Goal: Task Accomplishment & Management: Use online tool/utility

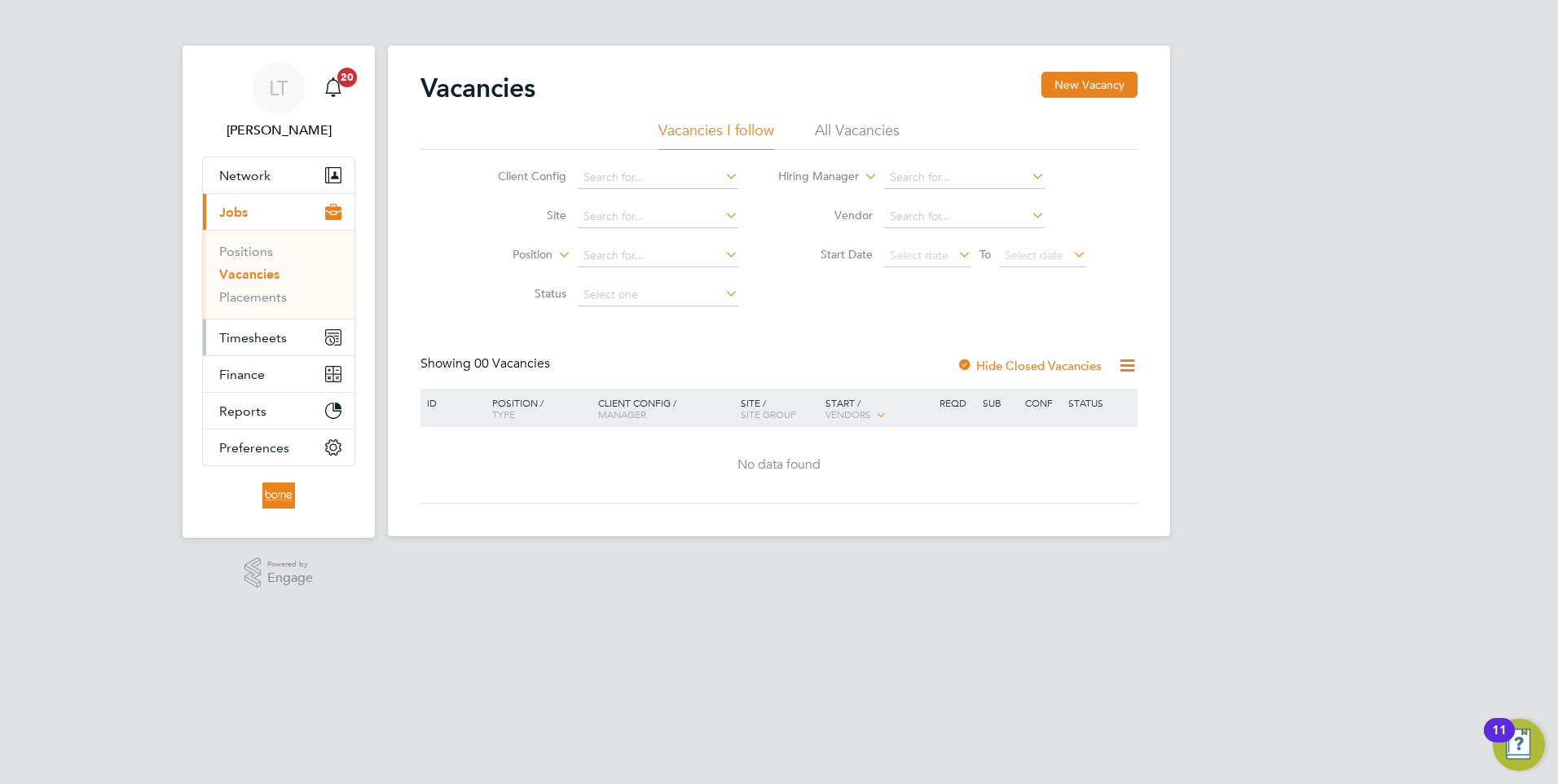
click at [240, 334] on span "Timesheets" at bounding box center [254, 338] width 68 height 15
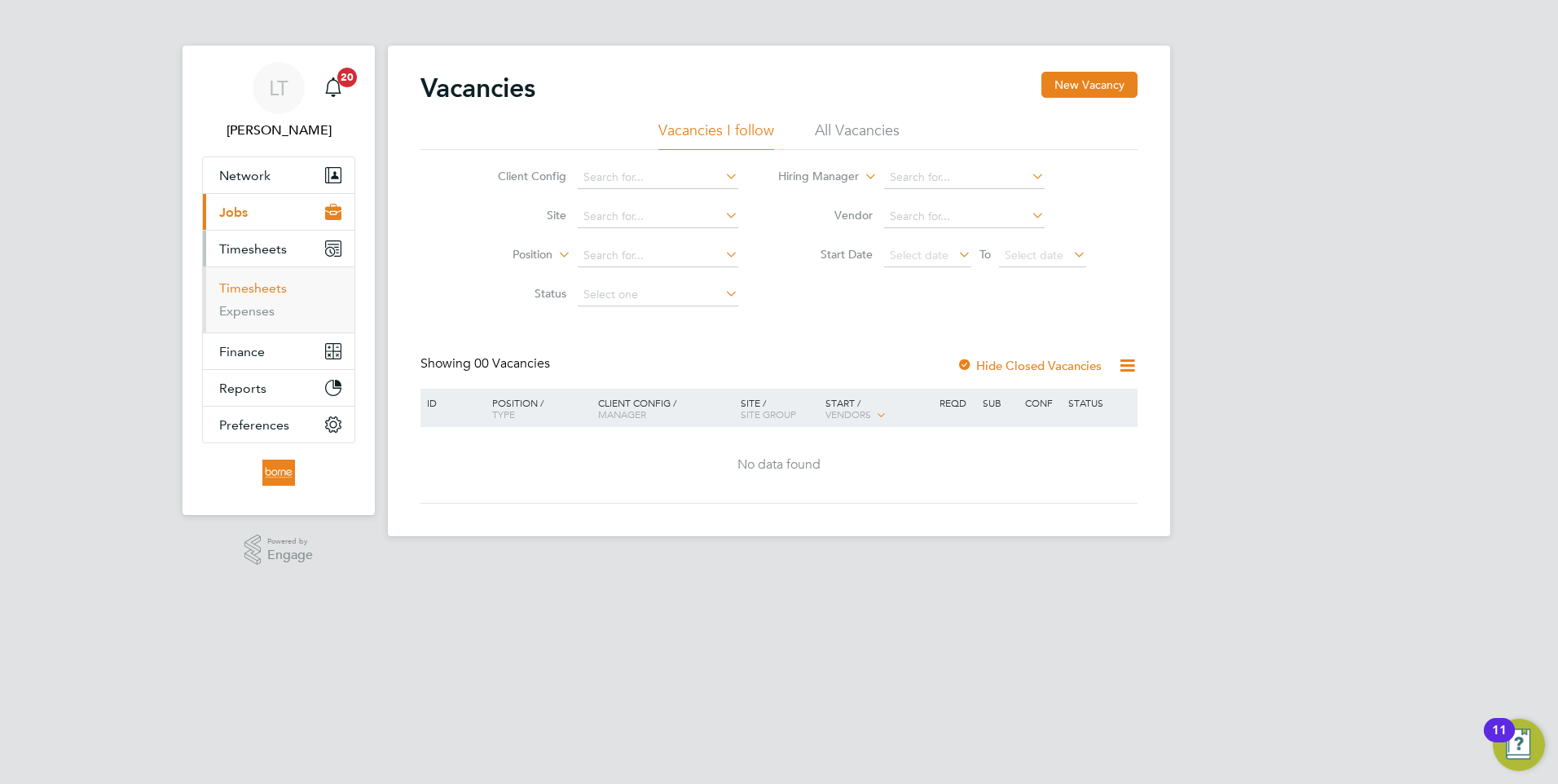
click at [246, 293] on link "Timesheets" at bounding box center [254, 287] width 68 height 15
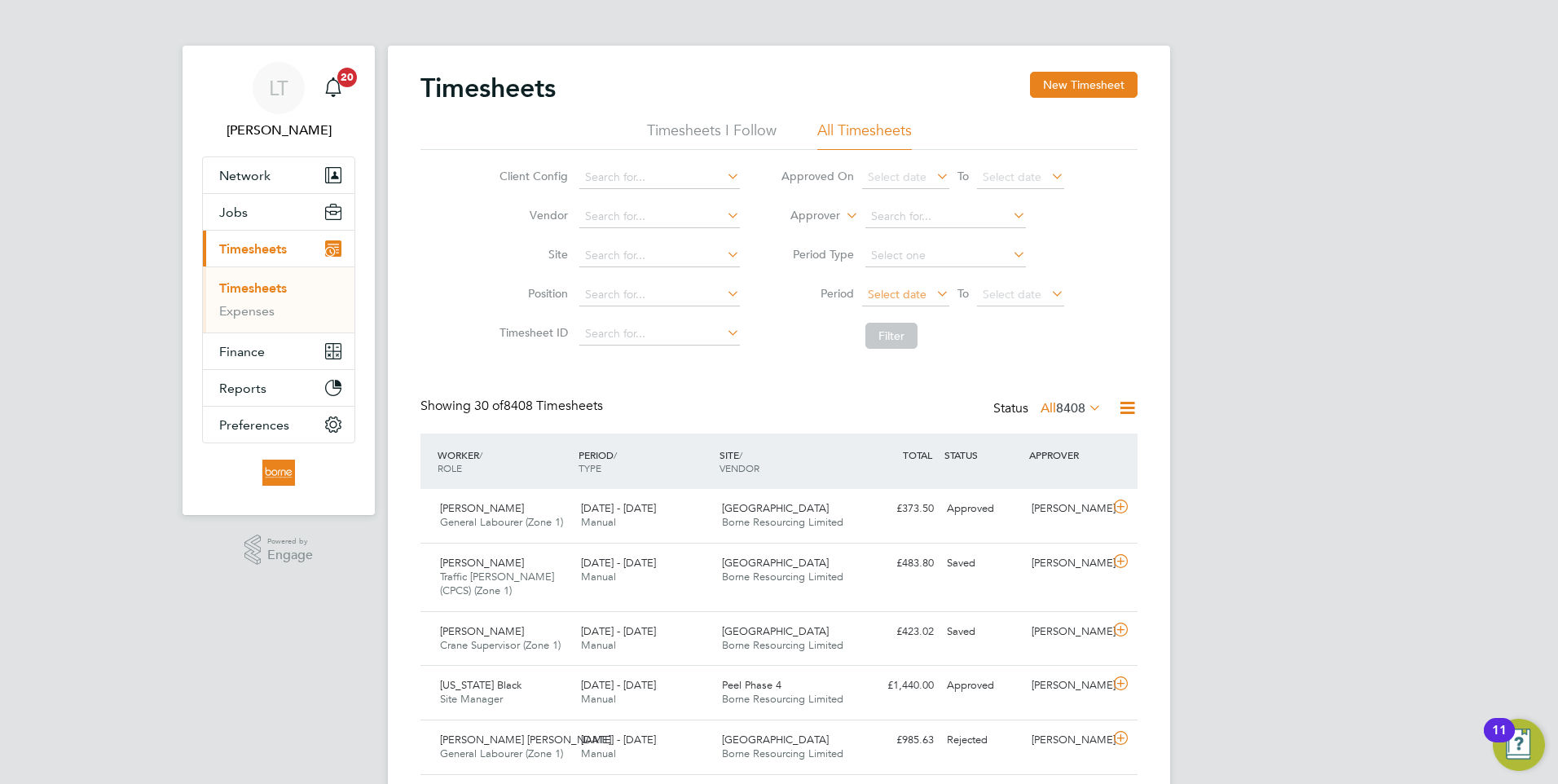
click at [879, 294] on span "Select date" at bounding box center [897, 294] width 59 height 15
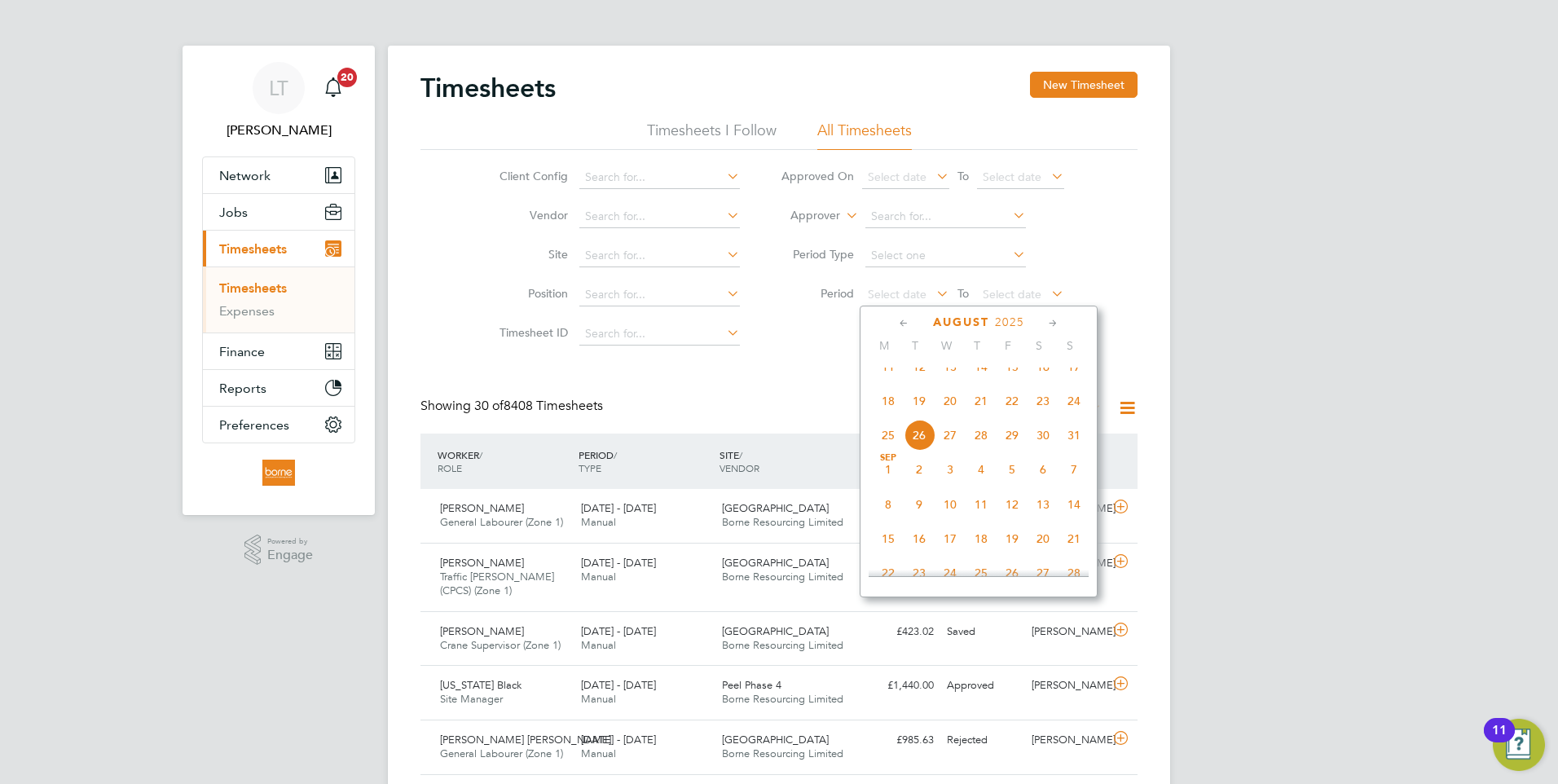
click at [886, 413] on span "18" at bounding box center [888, 400] width 31 height 31
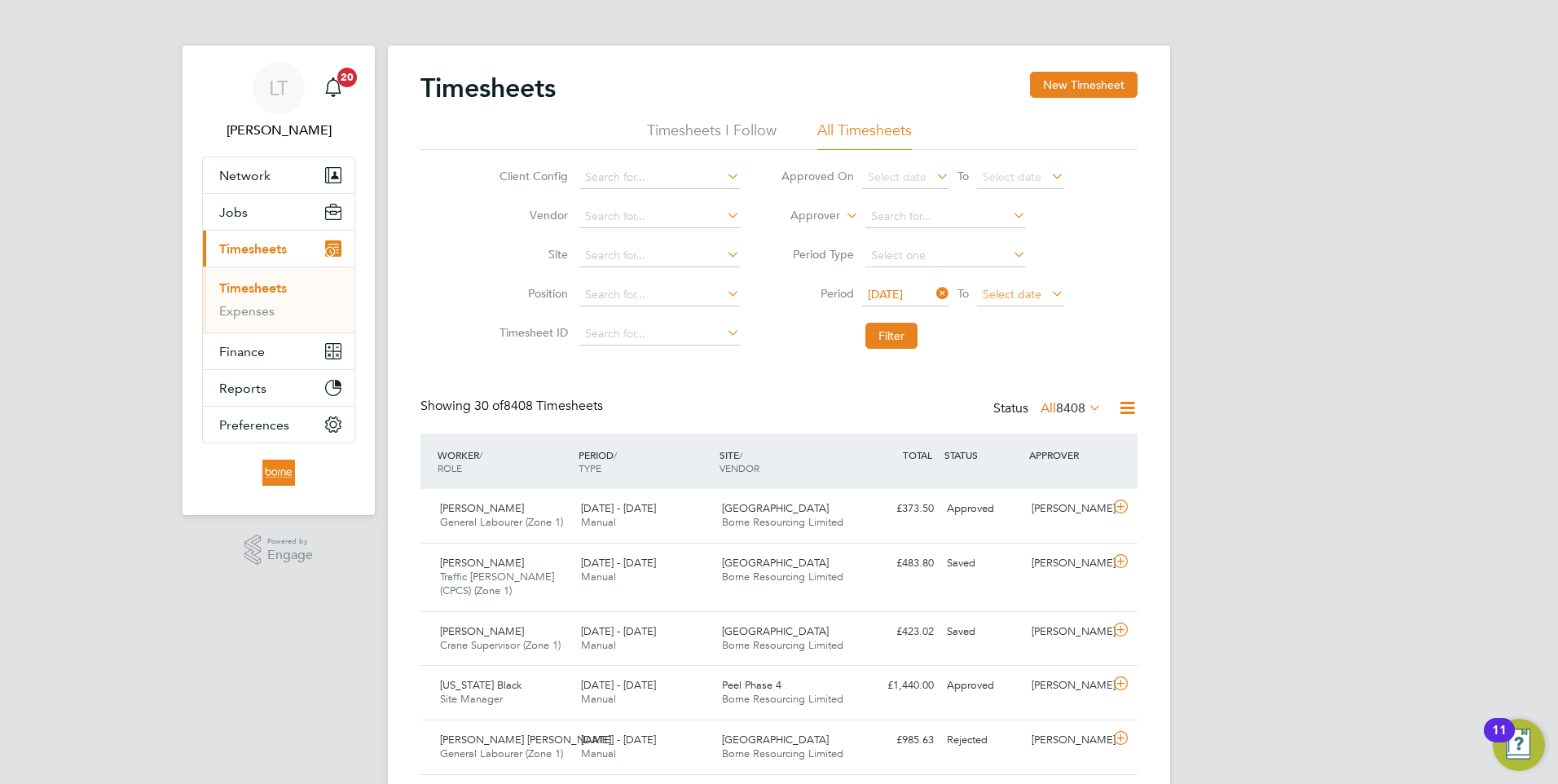
click at [1043, 295] on span "Select date" at bounding box center [1021, 295] width 87 height 22
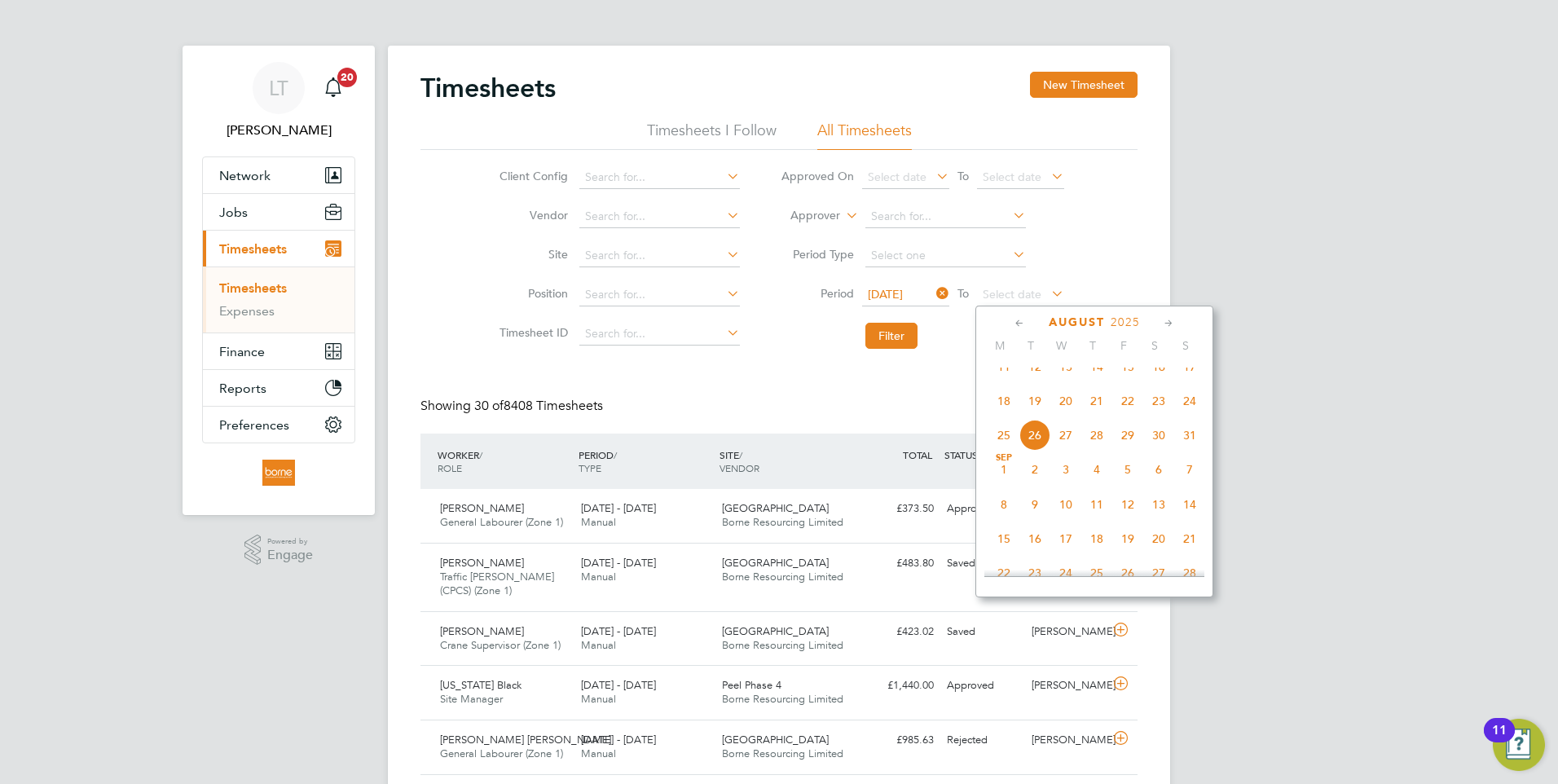
click at [1186, 416] on span "24" at bounding box center [1189, 400] width 31 height 31
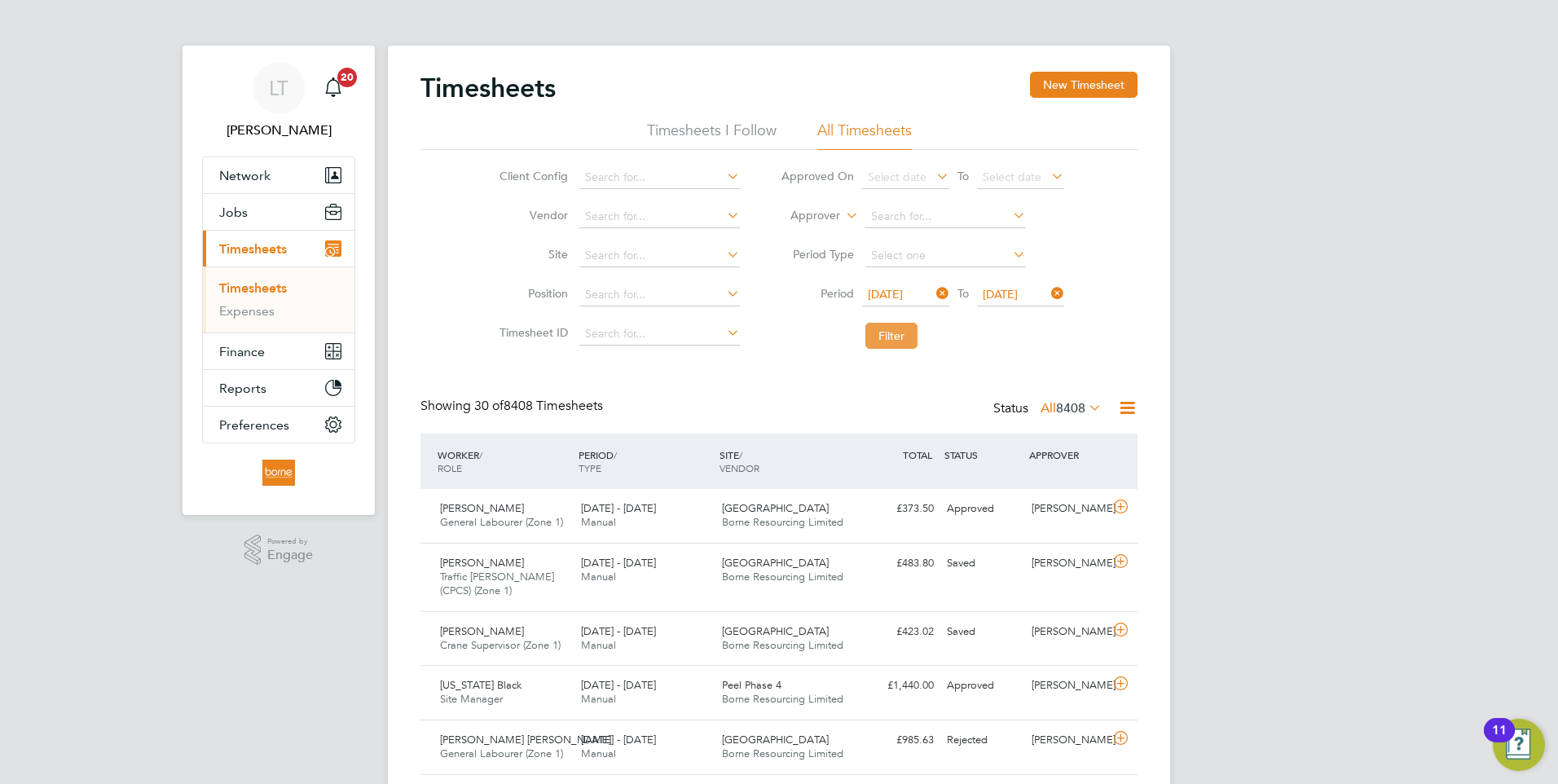
click at [893, 330] on button "Filter" at bounding box center [891, 336] width 52 height 26
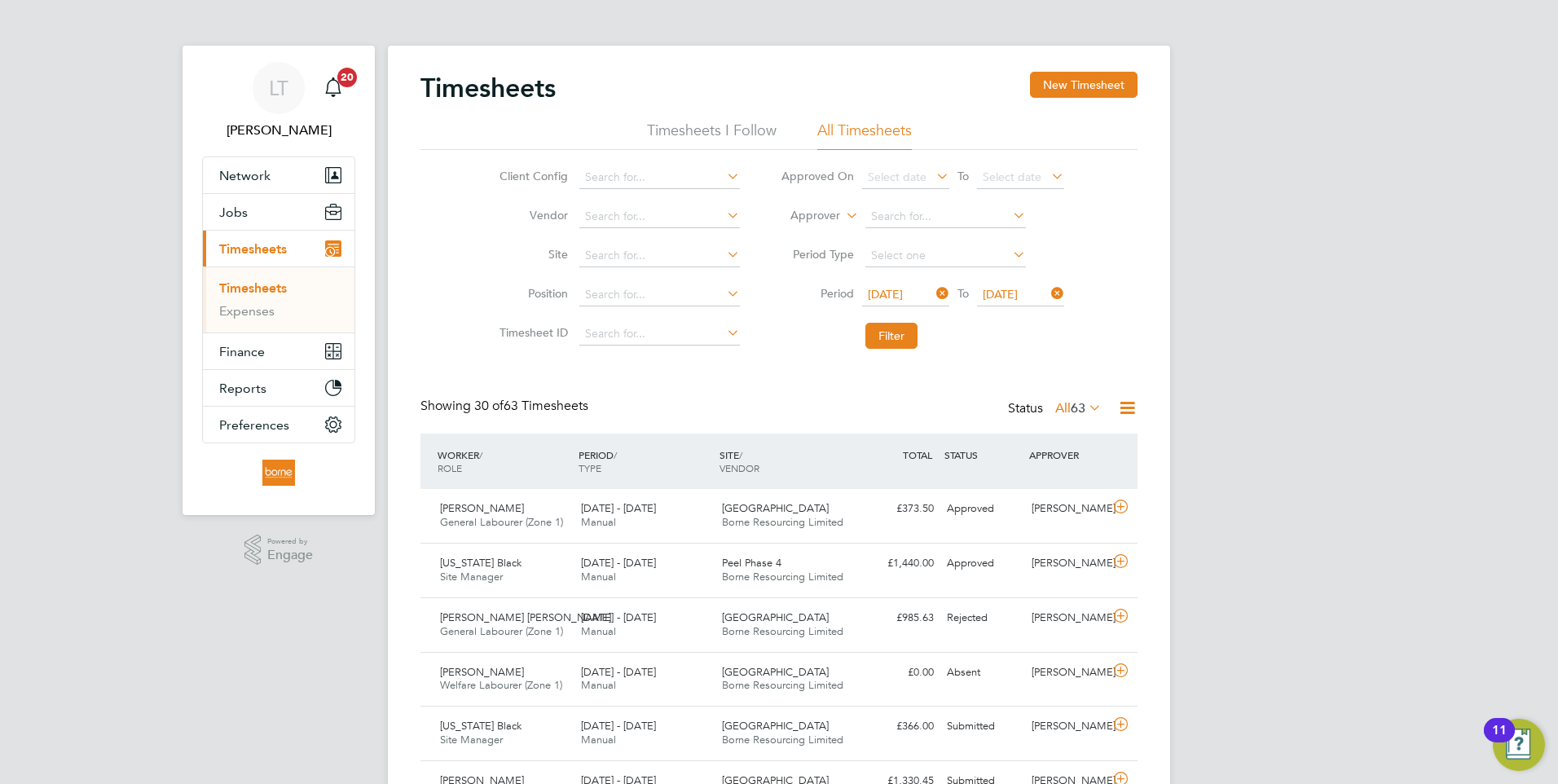
click at [1129, 410] on icon at bounding box center [1128, 408] width 21 height 21
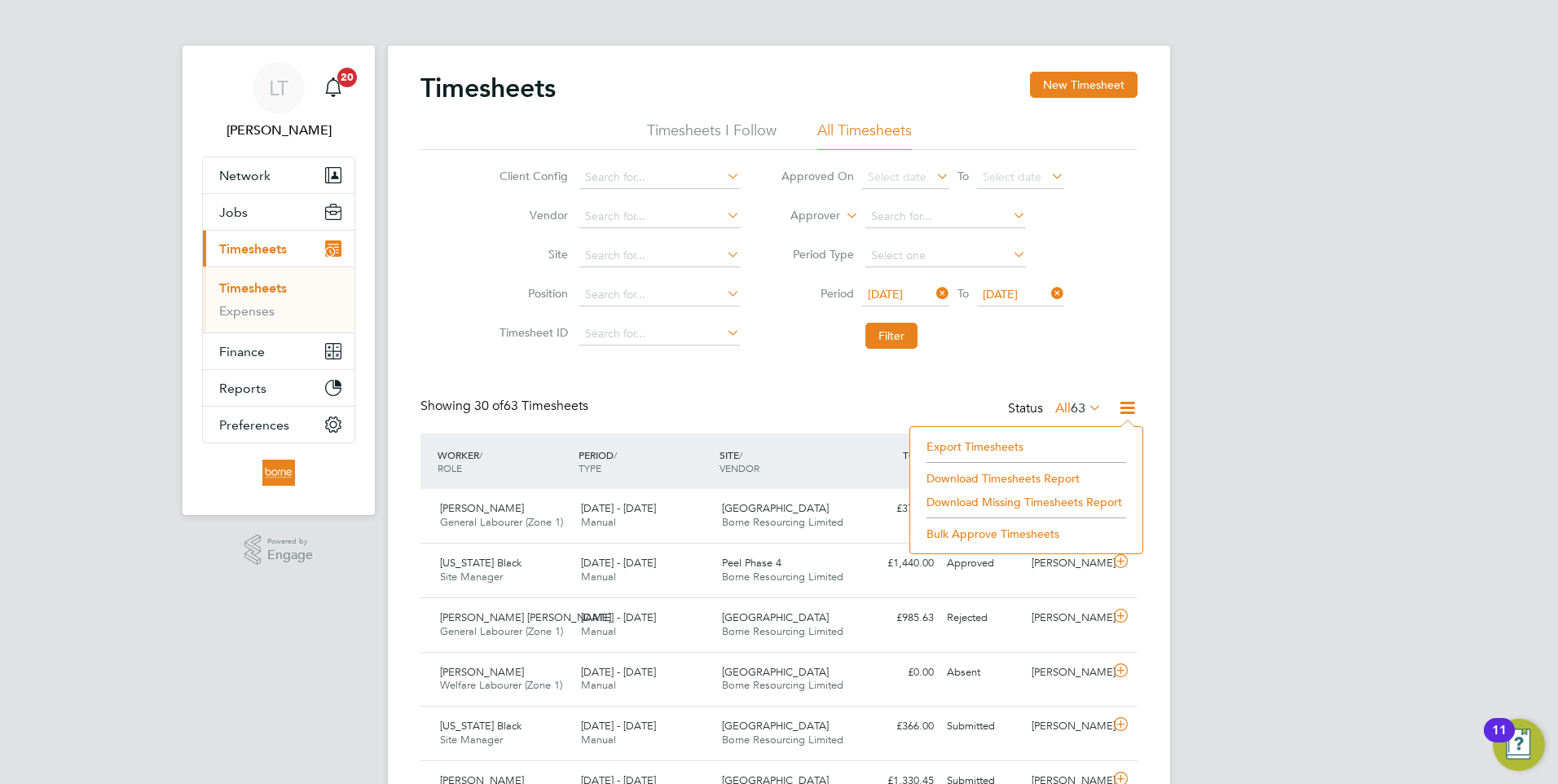
click at [961, 474] on li "Download Timesheets Report" at bounding box center [1026, 479] width 216 height 23
